Goal: Information Seeking & Learning: Learn about a topic

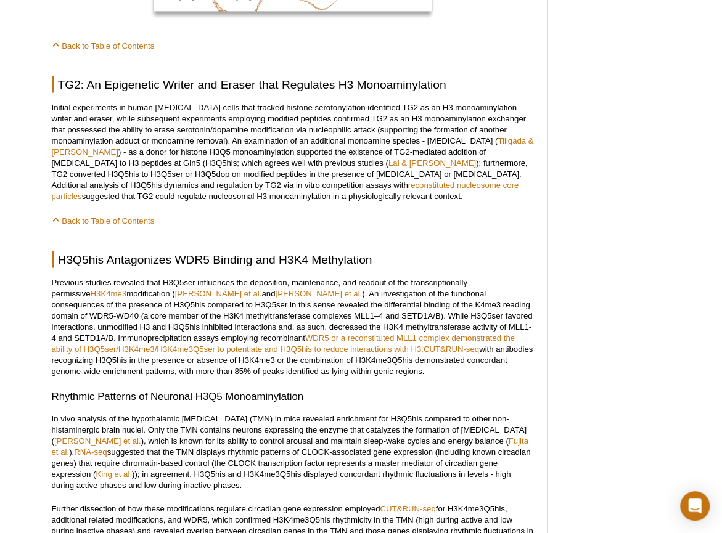
scroll to position [1046, 0]
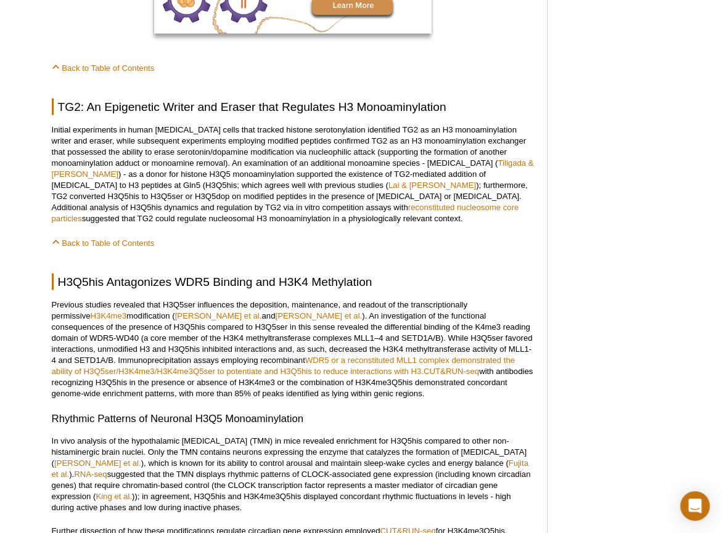
click at [530, 236] on p "Back to Table of Contents" at bounding box center [293, 242] width 483 height 12
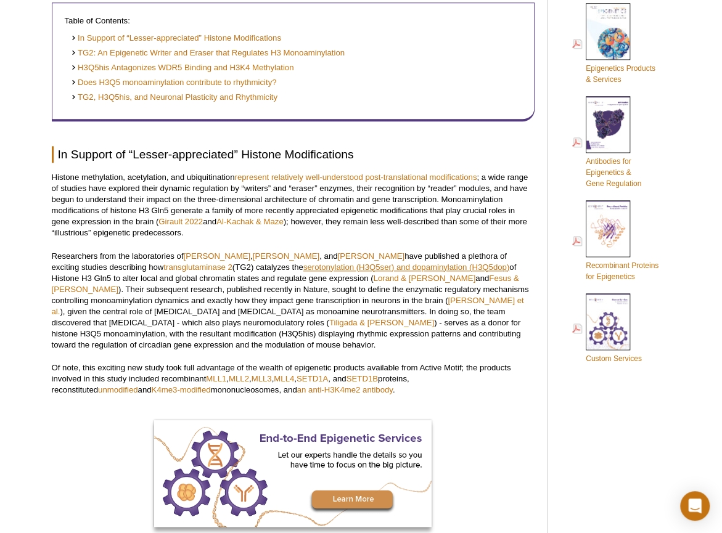
scroll to position [551, 0]
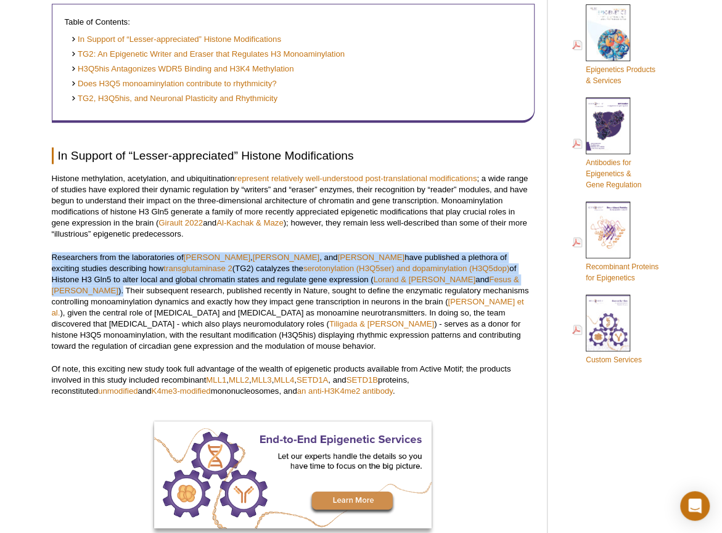
drag, startPoint x: 51, startPoint y: 258, endPoint x: 419, endPoint y: 283, distance: 369.4
copy p "Researchers from the laboratories of Haitao Li , Yael David , and Ian Maze have…"
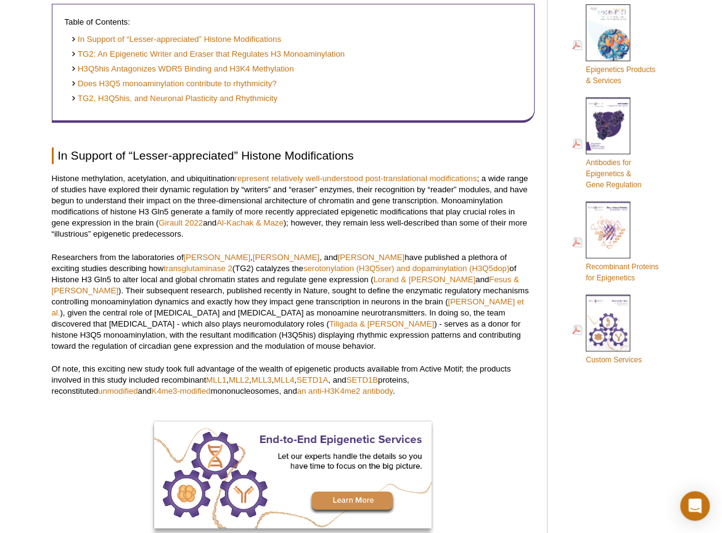
drag, startPoint x: 679, startPoint y: 88, endPoint x: 648, endPoint y: 92, distance: 31.0
drag, startPoint x: 687, startPoint y: 35, endPoint x: 687, endPoint y: 18, distance: 16.6
